Goal: Information Seeking & Learning: Learn about a topic

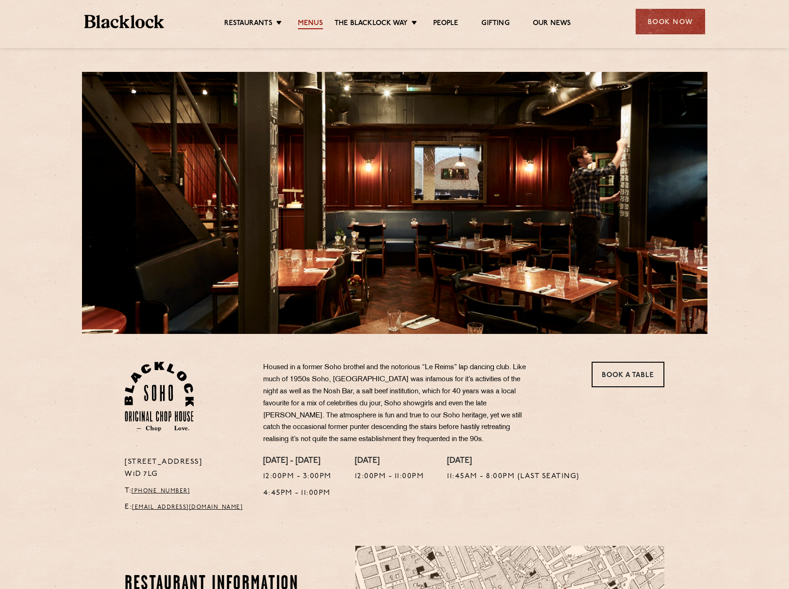
click at [304, 22] on link "Menus" at bounding box center [310, 24] width 25 height 10
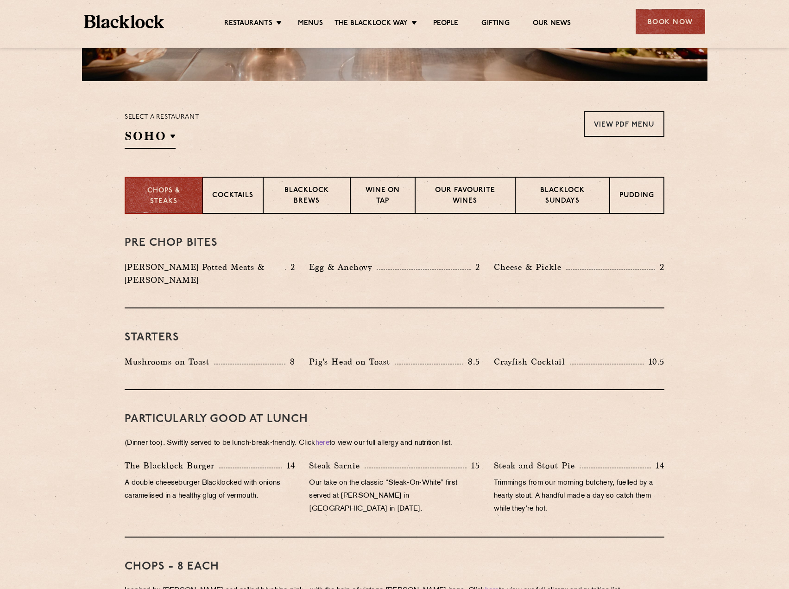
scroll to position [278, 0]
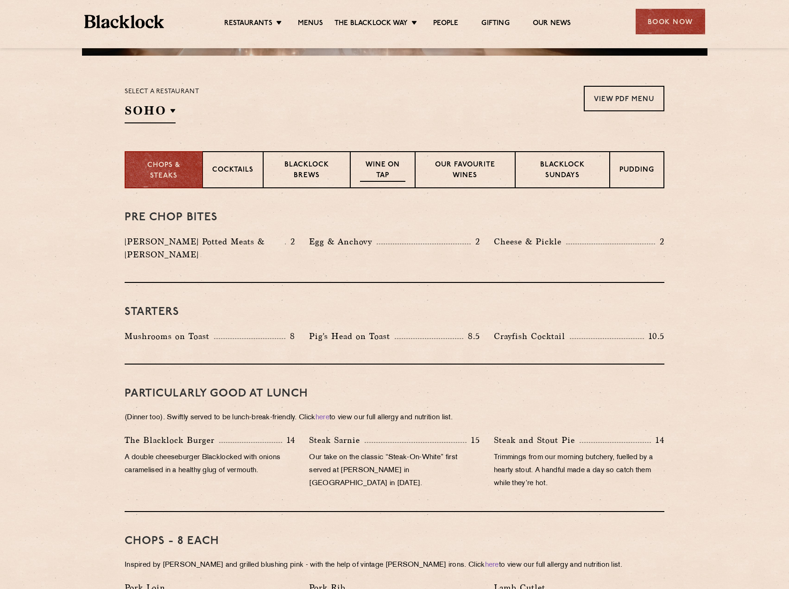
click at [393, 171] on p "Wine on Tap" at bounding box center [382, 171] width 45 height 22
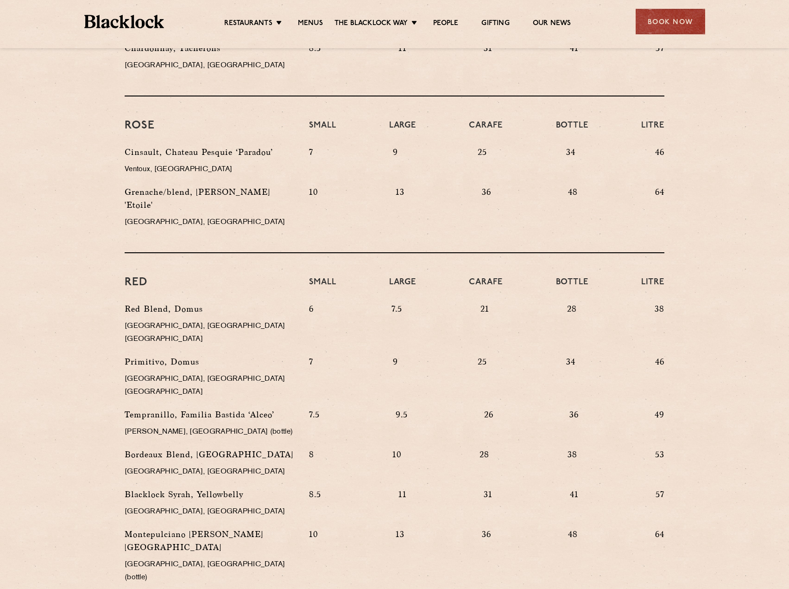
scroll to position [659, 0]
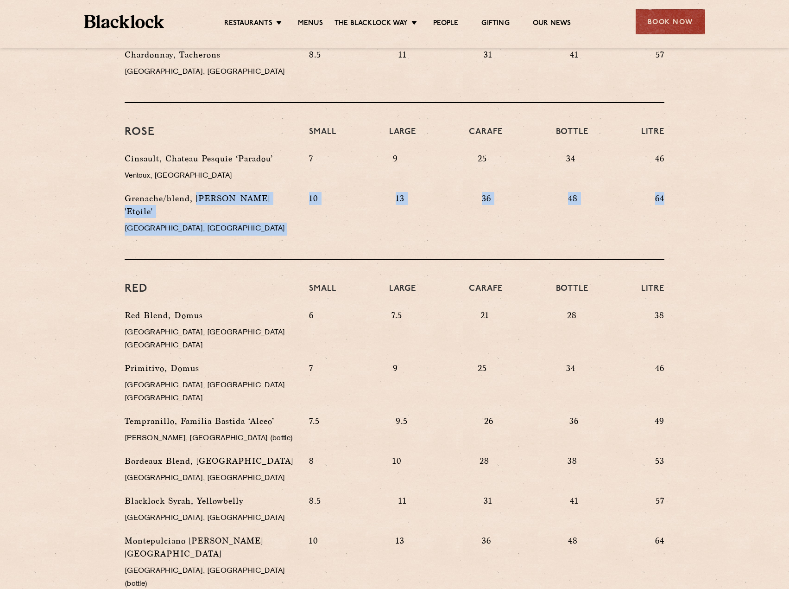
drag, startPoint x: 195, startPoint y: 188, endPoint x: 675, endPoint y: 186, distance: 480.1
click at [675, 186] on div "WINE on tap & by the glass No longer the realm of students drinking Blue Nun ou…" at bounding box center [394, 210] width 563 height 807
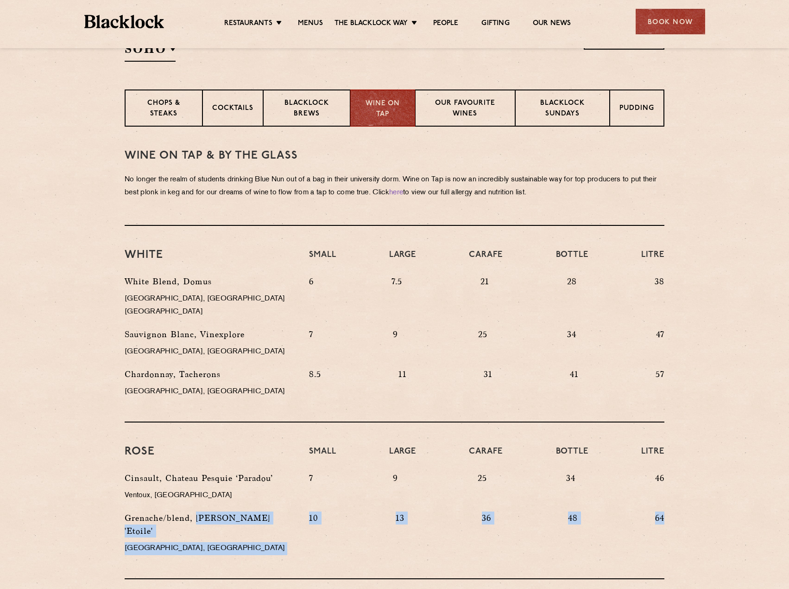
scroll to position [288, 0]
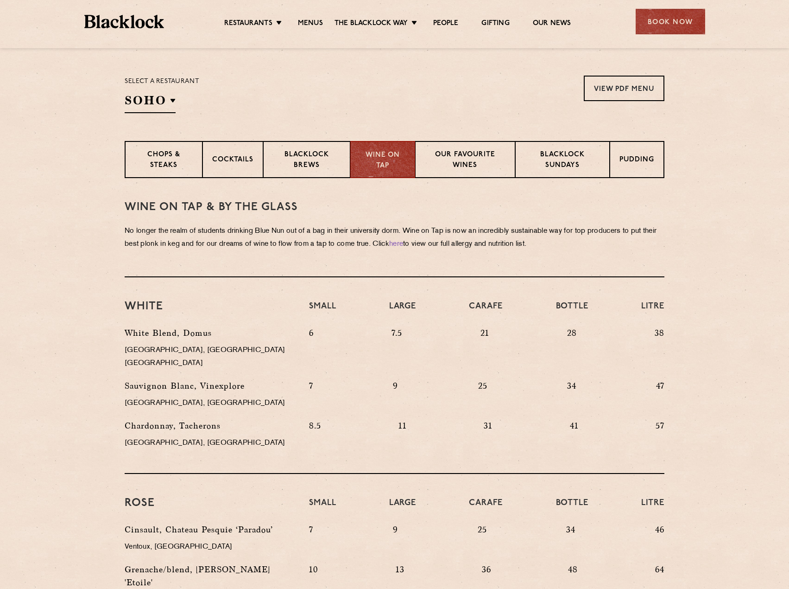
click at [217, 342] on div "White Blend, [GEOGRAPHIC_DATA], [GEOGRAPHIC_DATA] [GEOGRAPHIC_DATA]" at bounding box center [210, 352] width 184 height 53
drag, startPoint x: 120, startPoint y: 331, endPoint x: 276, endPoint y: 327, distance: 155.8
click at [276, 327] on div "White Blend, [GEOGRAPHIC_DATA], [GEOGRAPHIC_DATA] [GEOGRAPHIC_DATA]" at bounding box center [210, 352] width 184 height 53
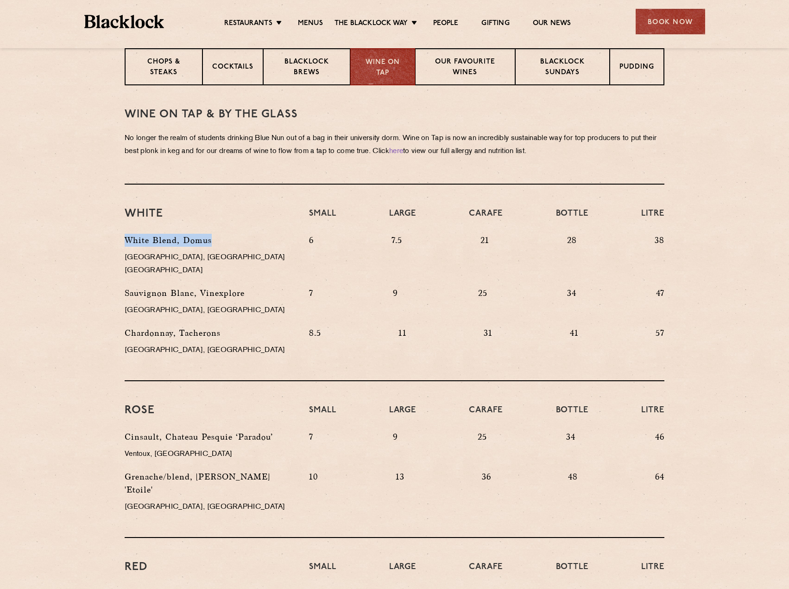
scroll to position [427, 0]
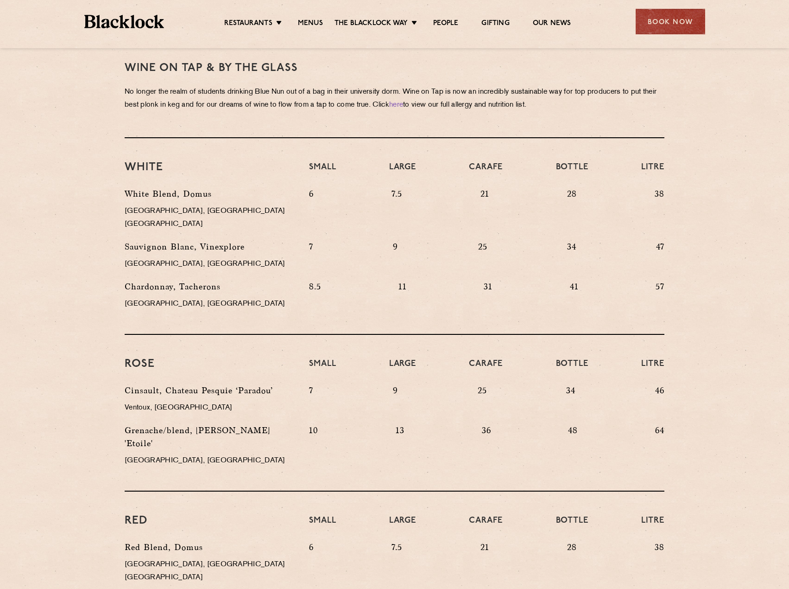
click at [177, 240] on p "Sauvignon Blanc, Vinexplore" at bounding box center [210, 246] width 171 height 13
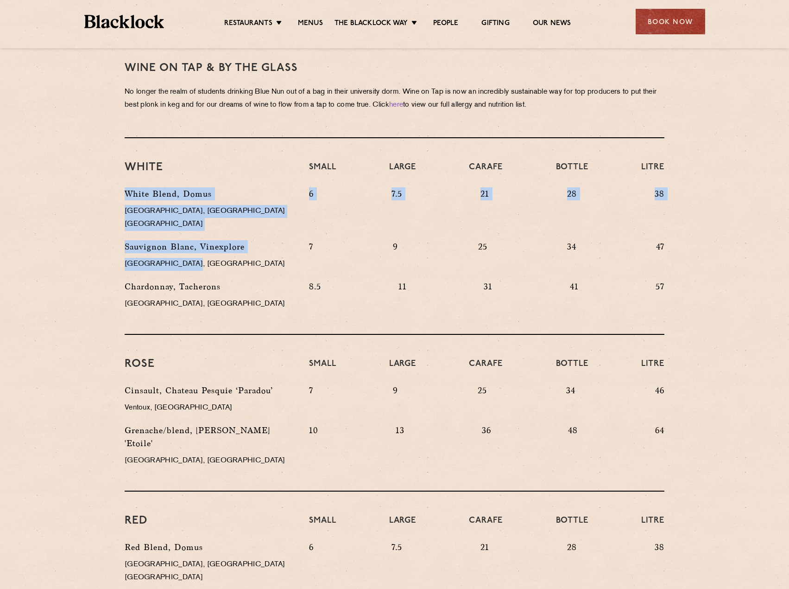
drag, startPoint x: 155, startPoint y: 212, endPoint x: 201, endPoint y: 246, distance: 56.9
click at [201, 246] on div "White Blend, [GEOGRAPHIC_DATA], [GEOGRAPHIC_DATA] [GEOGRAPHIC_DATA] 6 7.5 21 28…" at bounding box center [395, 253] width 554 height 133
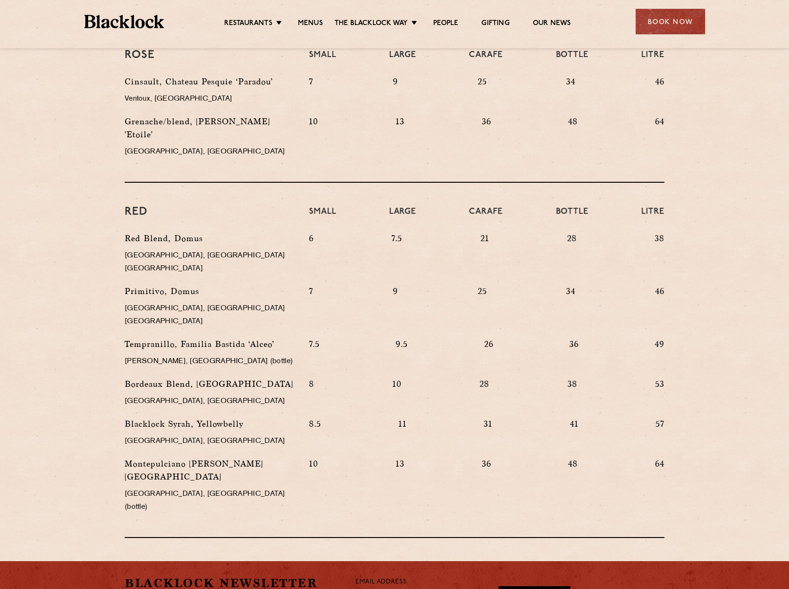
scroll to position [752, 0]
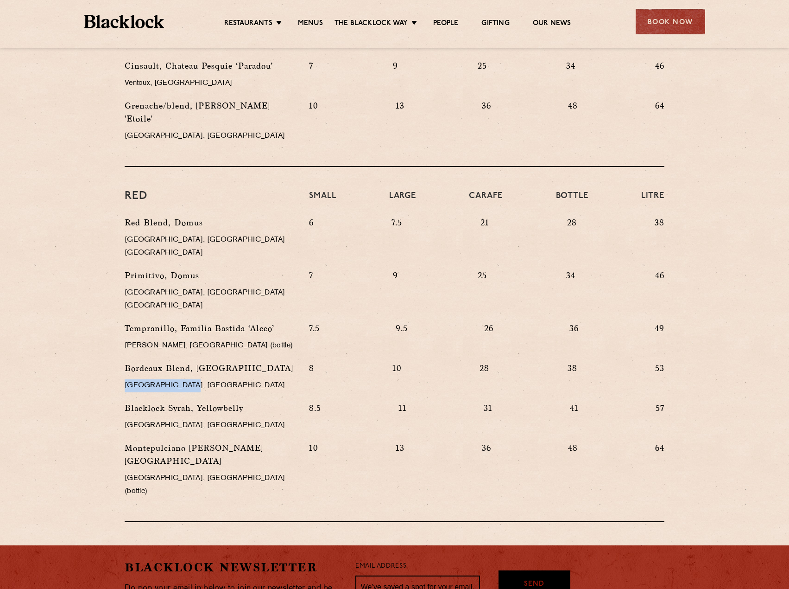
drag, startPoint x: 125, startPoint y: 347, endPoint x: 209, endPoint y: 352, distance: 84.0
click at [209, 379] on p "[GEOGRAPHIC_DATA], [GEOGRAPHIC_DATA]" at bounding box center [210, 385] width 171 height 13
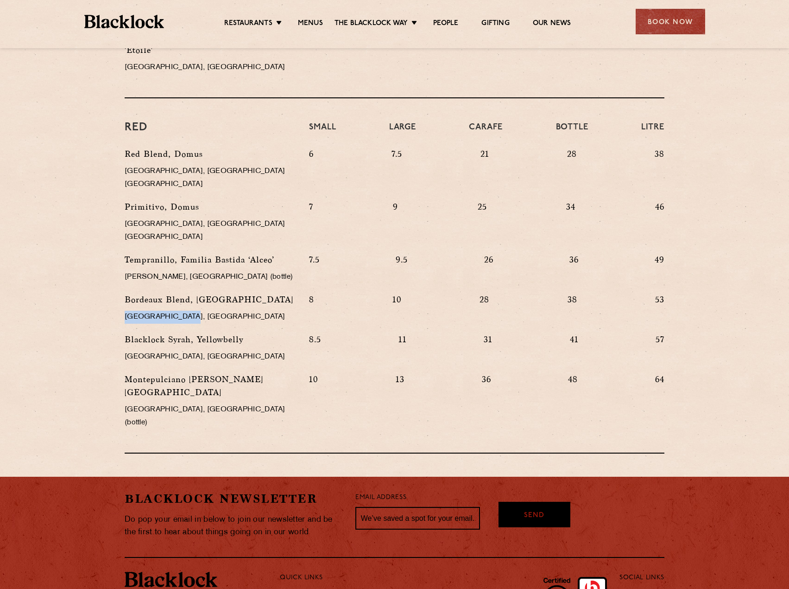
scroll to position [844, 0]
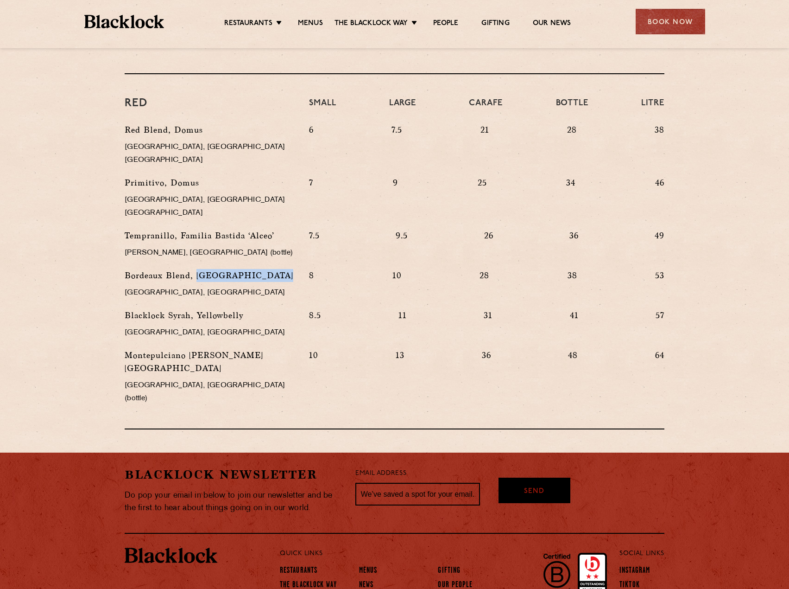
drag, startPoint x: 198, startPoint y: 238, endPoint x: 274, endPoint y: 236, distance: 76.5
click at [274, 269] on p "Bordeaux Blend, [GEOGRAPHIC_DATA]" at bounding box center [210, 275] width 171 height 13
click at [249, 269] on div "Bordeaux Blend, [GEOGRAPHIC_DATA], [GEOGRAPHIC_DATA]" at bounding box center [210, 289] width 184 height 40
drag, startPoint x: 196, startPoint y: 238, endPoint x: 278, endPoint y: 236, distance: 82.0
click at [278, 269] on p "Bordeaux Blend, [GEOGRAPHIC_DATA]" at bounding box center [210, 275] width 171 height 13
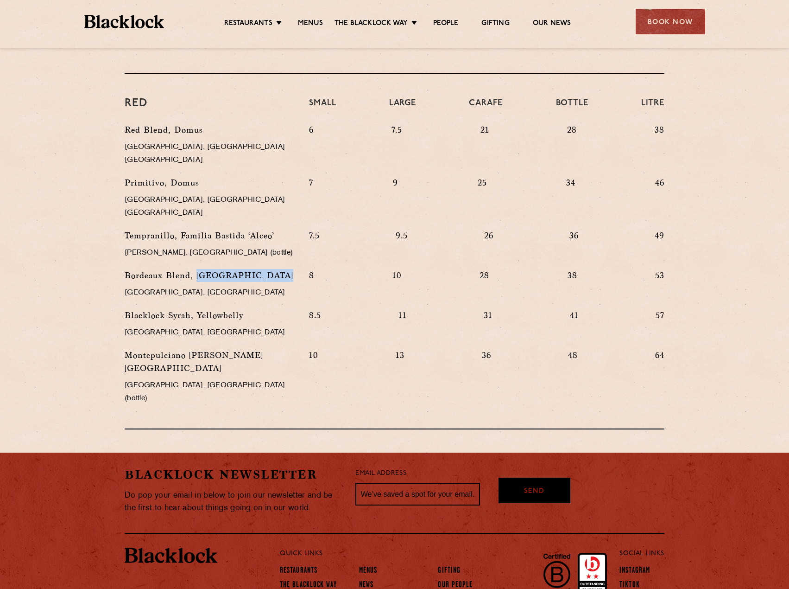
copy p "[GEOGRAPHIC_DATA]"
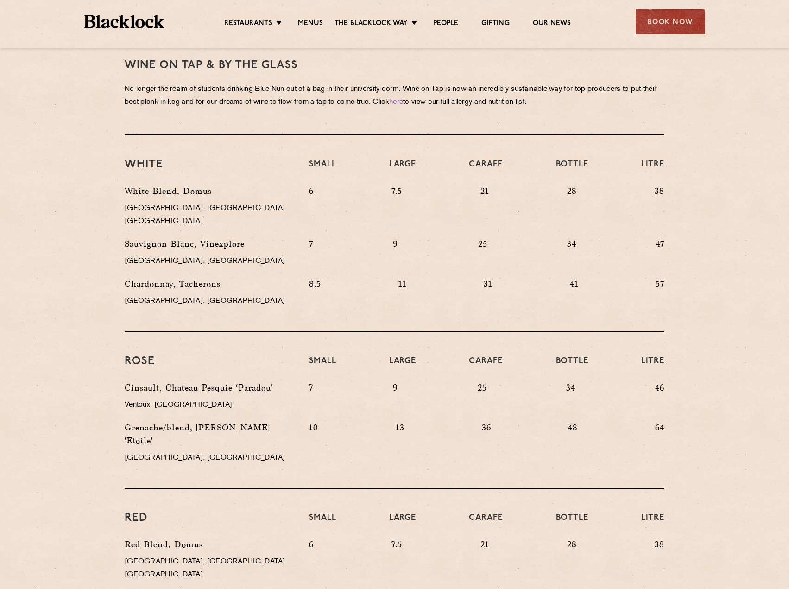
scroll to position [427, 0]
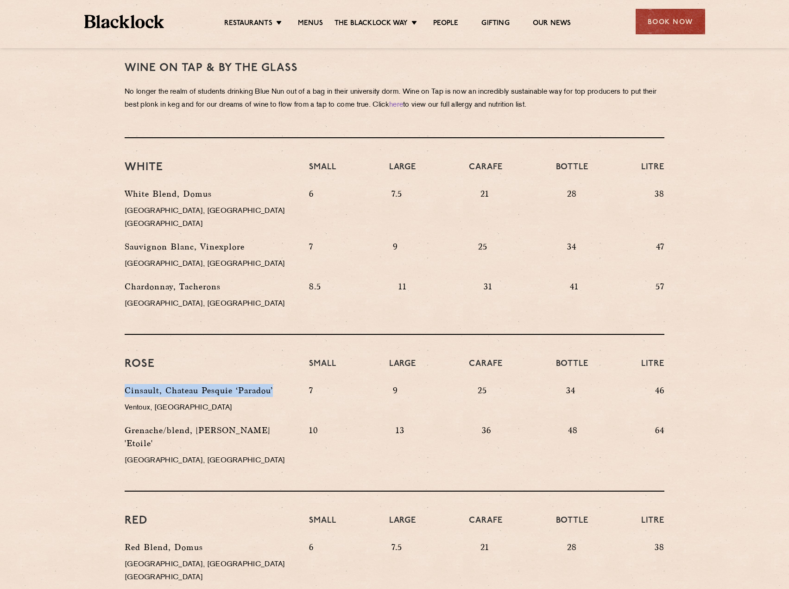
drag, startPoint x: 126, startPoint y: 377, endPoint x: 291, endPoint y: 377, distance: 165.4
click at [291, 384] on div "Cinsault, Chateau Pesquie ‘Paradou’ Ventoux, [GEOGRAPHIC_DATA]" at bounding box center [210, 404] width 184 height 40
copy p "Cinsault, Chateau Pesquie ‘Paradou’"
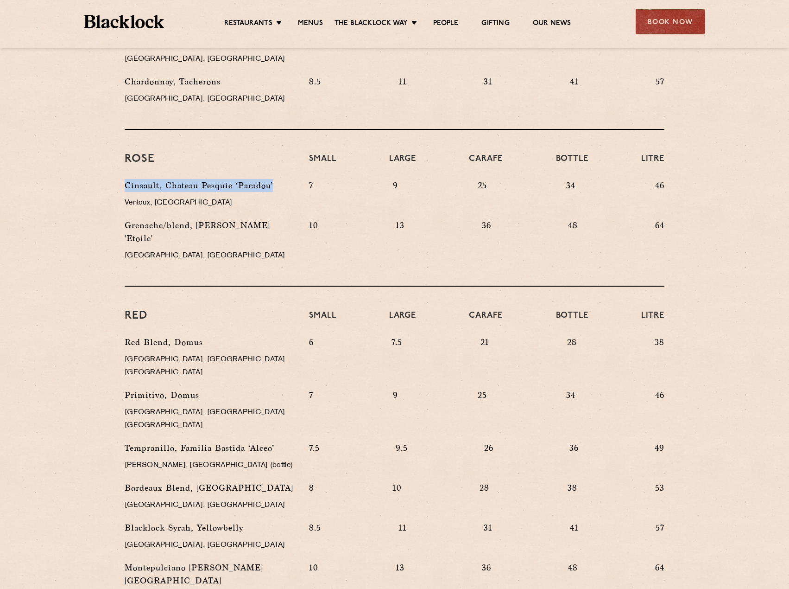
scroll to position [659, 0]
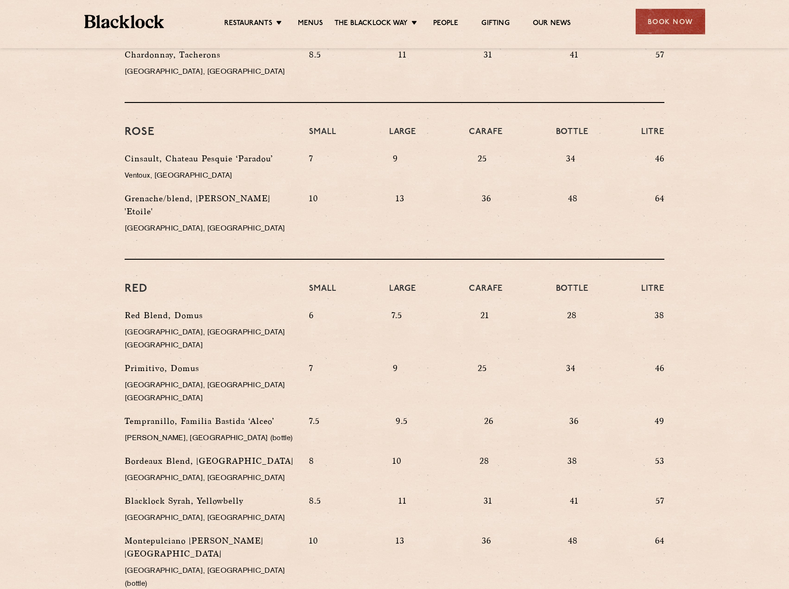
click at [137, 534] on p "Montepulciano [PERSON_NAME][GEOGRAPHIC_DATA]" at bounding box center [210, 547] width 171 height 26
drag, startPoint x: 170, startPoint y: 503, endPoint x: 267, endPoint y: 503, distance: 96.9
click at [267, 534] on p "Montepulciano [PERSON_NAME][GEOGRAPHIC_DATA]" at bounding box center [210, 547] width 171 height 26
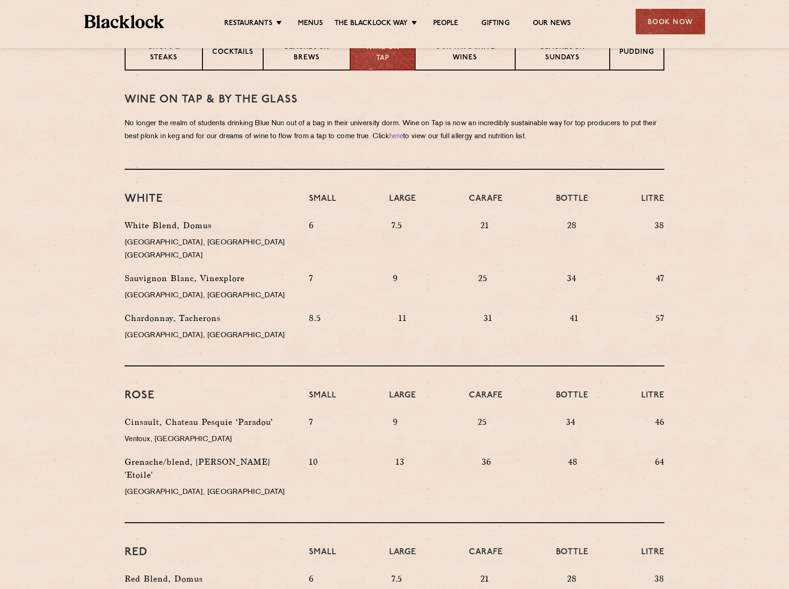
scroll to position [381, 0]
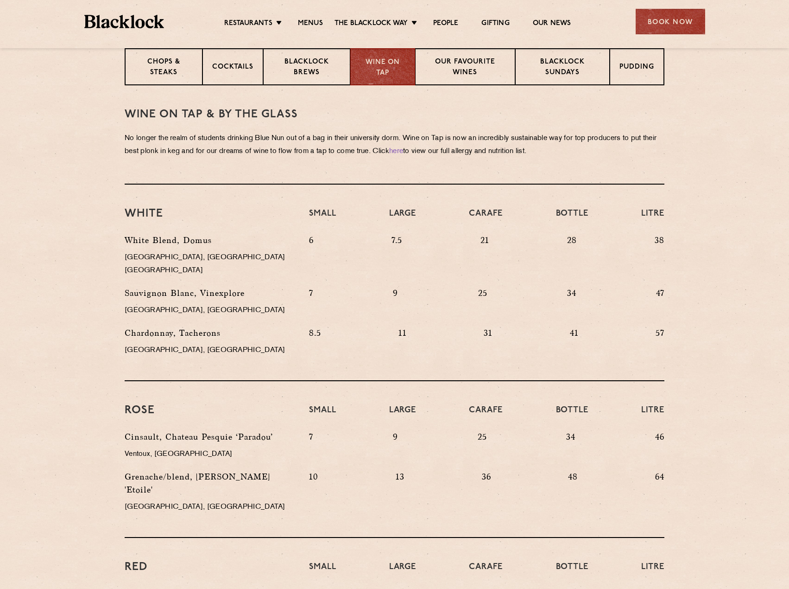
drag, startPoint x: 192, startPoint y: 320, endPoint x: 203, endPoint y: 317, distance: 11.5
click at [192, 326] on p "Chardonnay, Tacherons" at bounding box center [210, 332] width 171 height 13
drag, startPoint x: 228, startPoint y: 322, endPoint x: 123, endPoint y: 321, distance: 105.7
click at [123, 326] on div "Chardonnay, Tacherons Limoux, [GEOGRAPHIC_DATA]" at bounding box center [210, 346] width 184 height 40
copy p "Chardonnay, Tacherons"
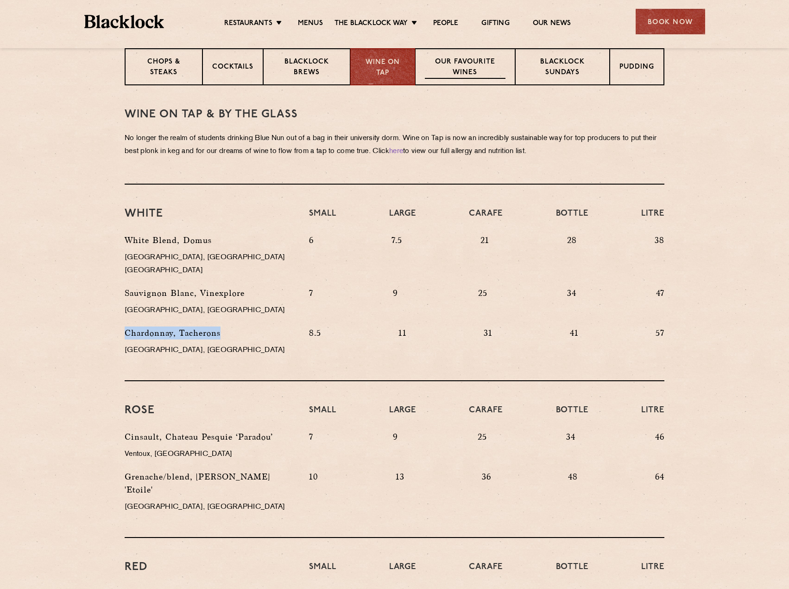
click at [458, 66] on p "Our favourite wines" at bounding box center [465, 68] width 80 height 22
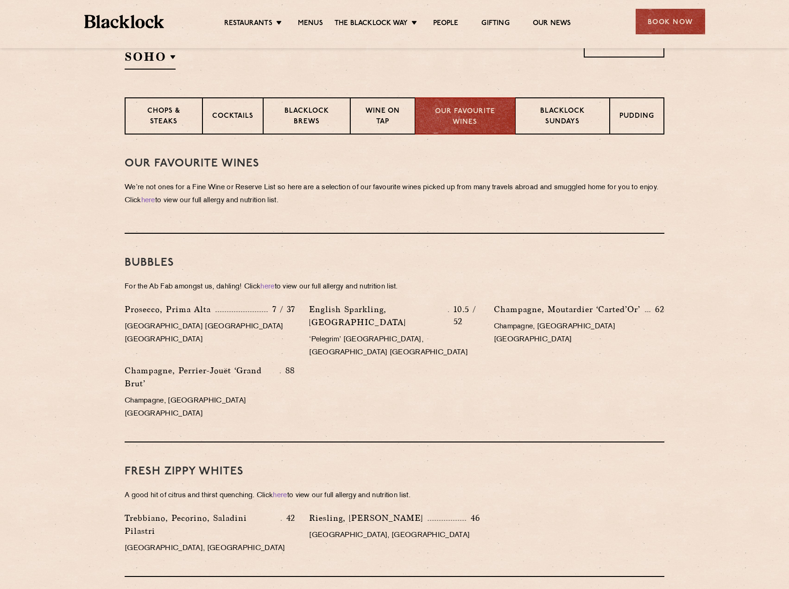
scroll to position [335, 0]
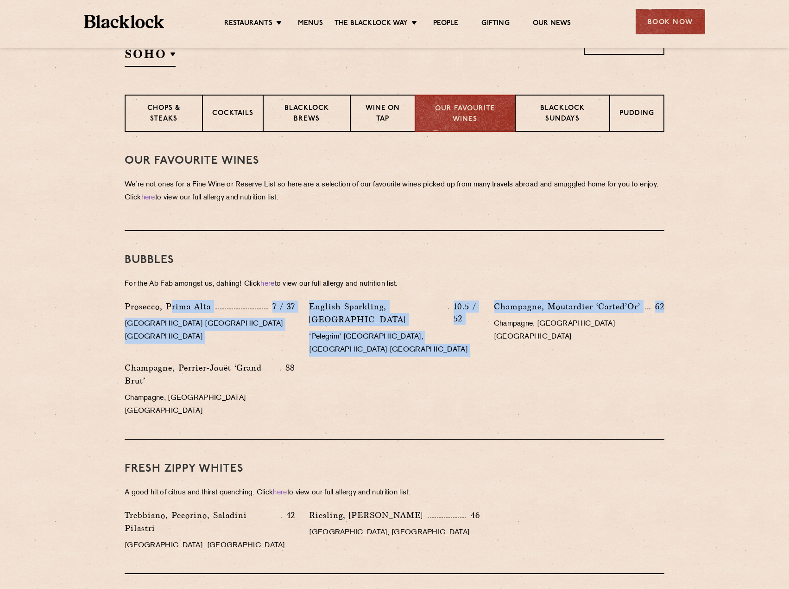
drag, startPoint x: 169, startPoint y: 305, endPoint x: 677, endPoint y: 300, distance: 507.9
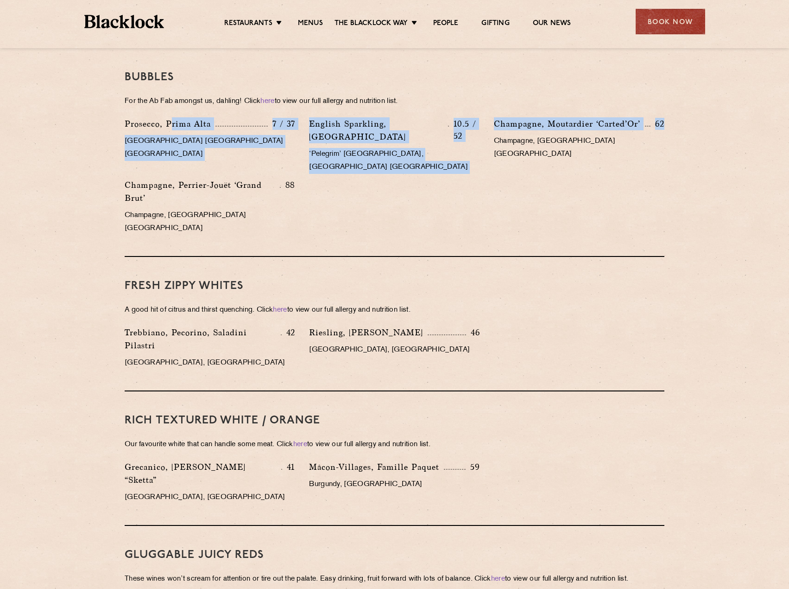
scroll to position [520, 0]
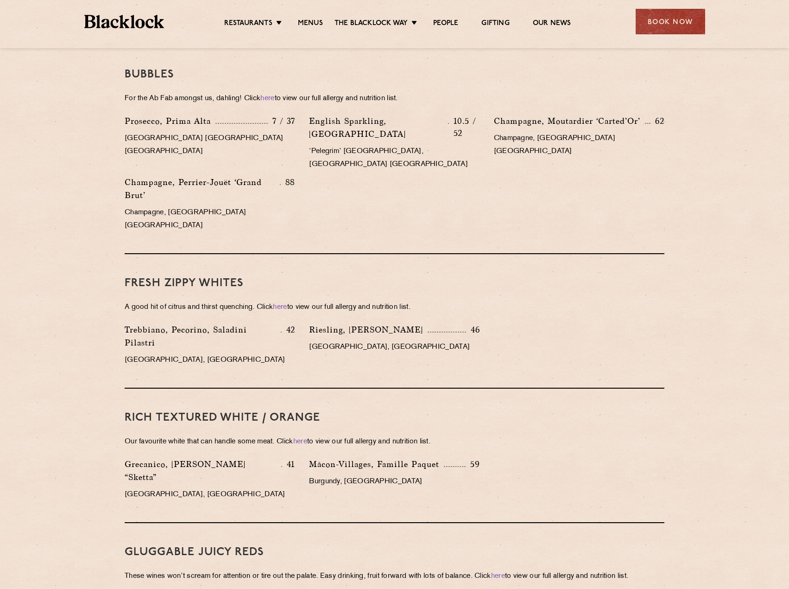
click at [500, 213] on div "bubbles For the Ab Fab amongst us, [PERSON_NAME]! Click here to view our full a…" at bounding box center [395, 149] width 540 height 209
drag, startPoint x: 561, startPoint y: 119, endPoint x: 709, endPoint y: 118, distance: 147.8
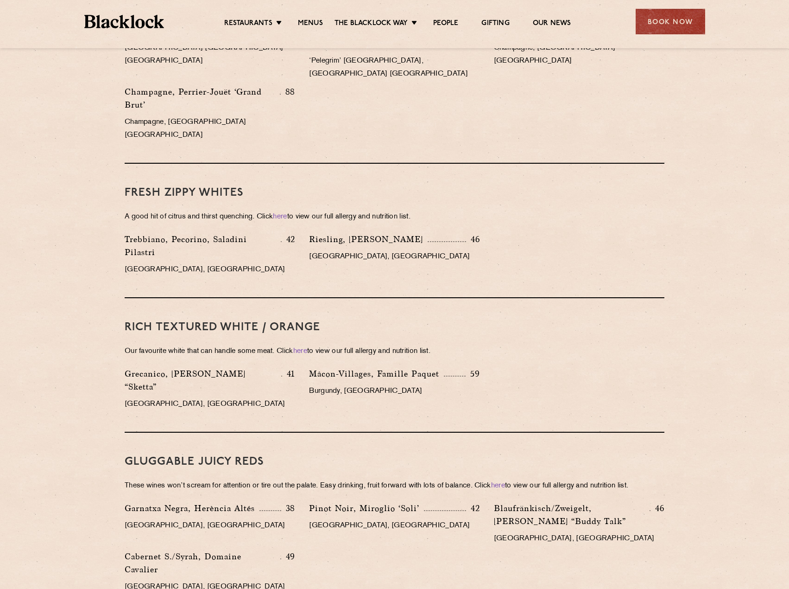
scroll to position [613, 0]
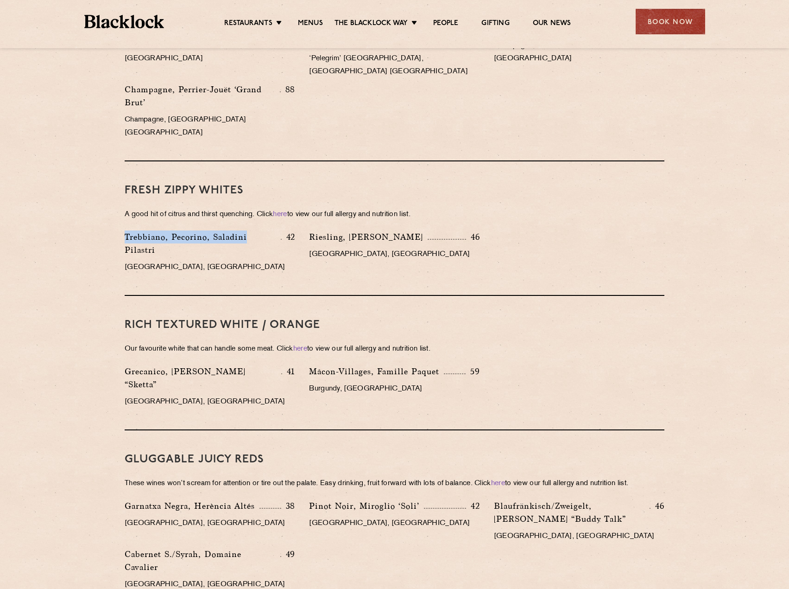
drag, startPoint x: 124, startPoint y: 197, endPoint x: 266, endPoint y: 199, distance: 142.3
click at [266, 230] on div "Trebbiano, Pecorino, Saladini [STREET_ADDRESS]" at bounding box center [210, 254] width 184 height 48
click at [189, 230] on p "Trebbiano, Pecorino, Saladini Pilastri" at bounding box center [203, 243] width 156 height 26
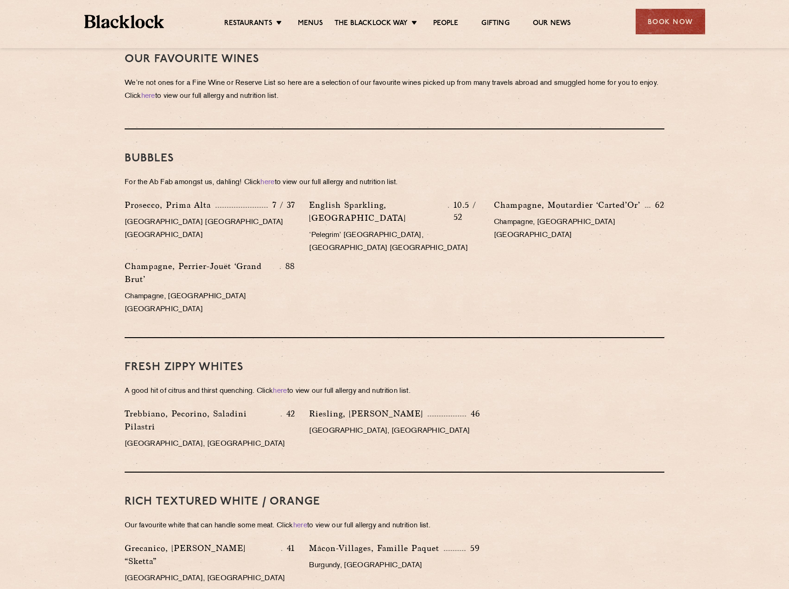
scroll to position [427, 0]
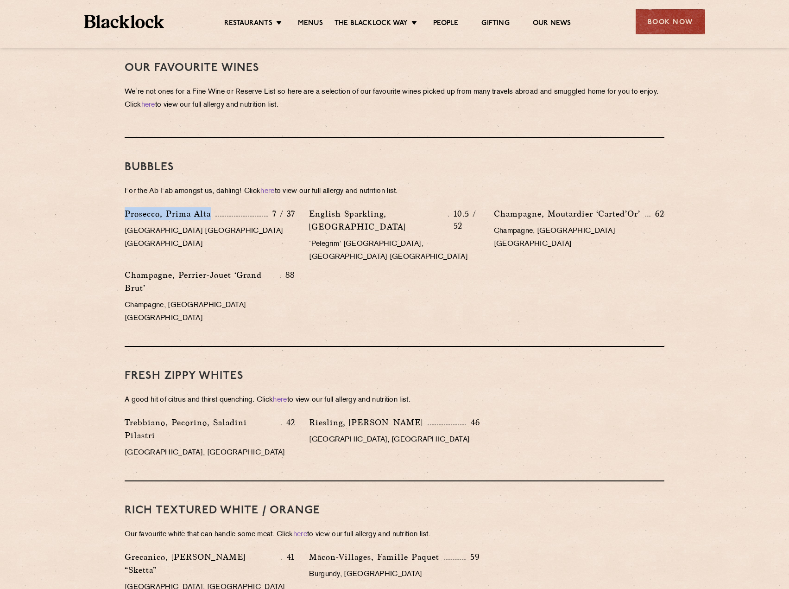
drag, startPoint x: 123, startPoint y: 212, endPoint x: 251, endPoint y: 208, distance: 128.4
click at [251, 208] on div "Prosecco, Prima Alta 7 / 37 Veneto [GEOGRAPHIC_DATA] [GEOGRAPHIC_DATA]" at bounding box center [210, 237] width 184 height 61
copy p "Prosecco, Prima Alta"
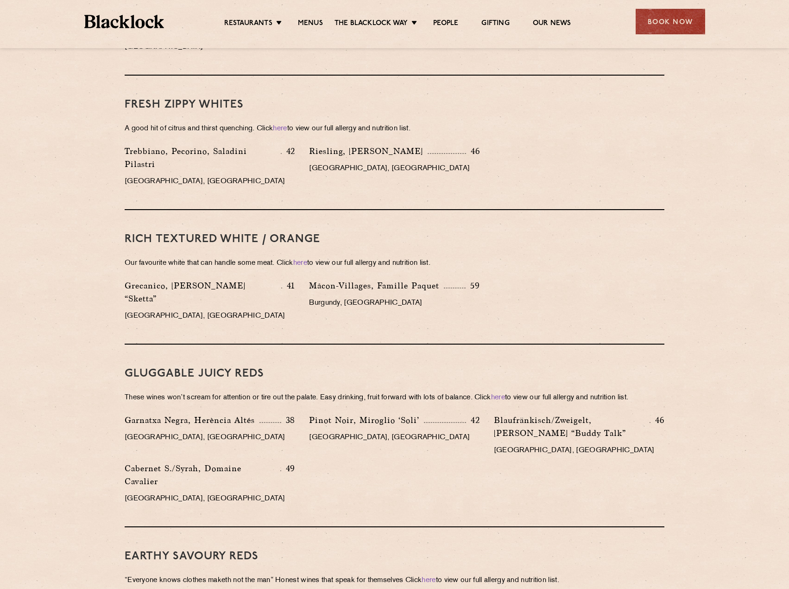
scroll to position [520, 0]
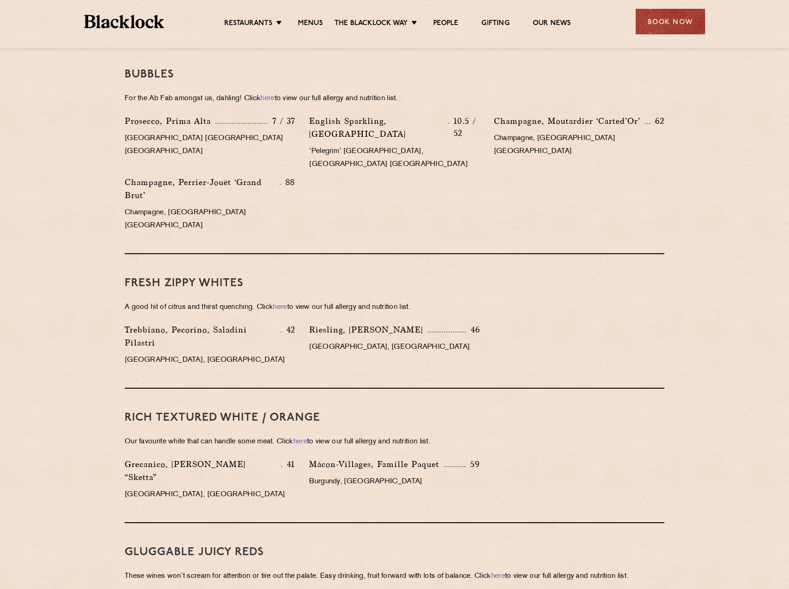
click at [336, 180] on div "Prosecco, Prima Alta 7 / 37 [GEOGRAPHIC_DATA] [GEOGRAPHIC_DATA] [GEOGRAPHIC_DAT…" at bounding box center [395, 175] width 554 height 122
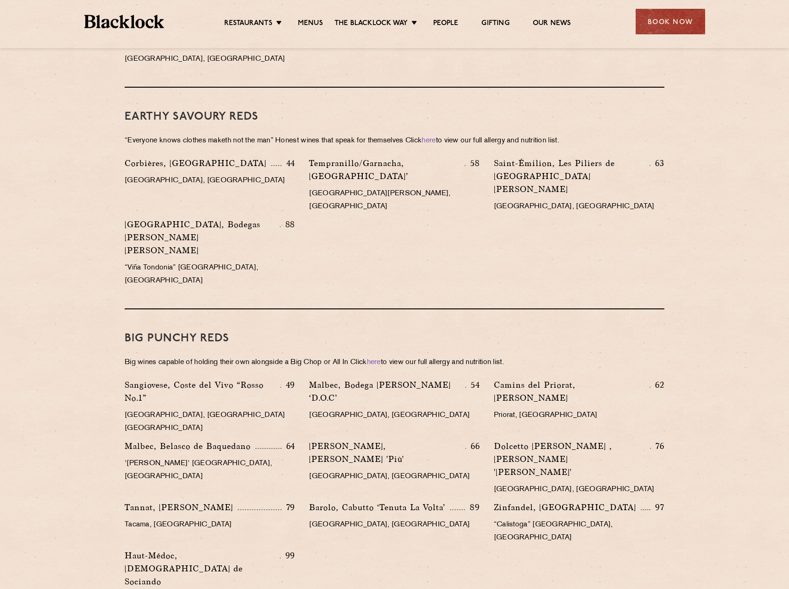
scroll to position [1122, 0]
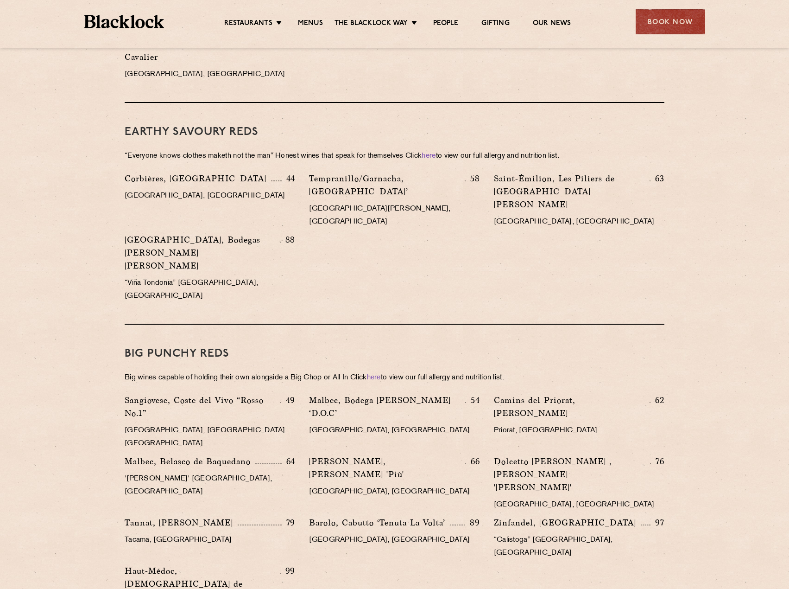
click at [710, 227] on section "Our Favourite Wines We’re not ones for a Fine Wine or Reserve List so here are …" at bounding box center [394, 129] width 789 height 1571
